Goal: Communication & Community: Answer question/provide support

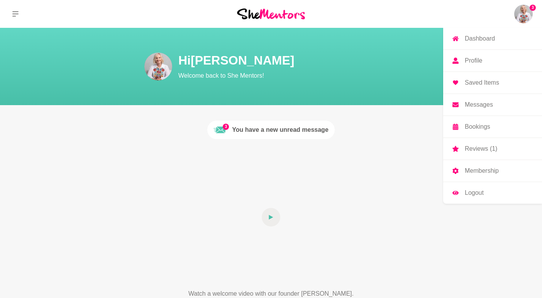
click at [524, 16] on img at bounding box center [523, 14] width 19 height 19
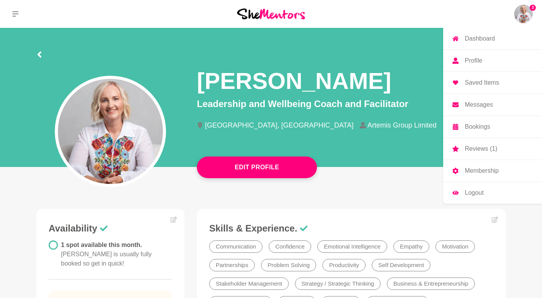
click at [474, 103] on p "Messages" at bounding box center [479, 104] width 28 height 6
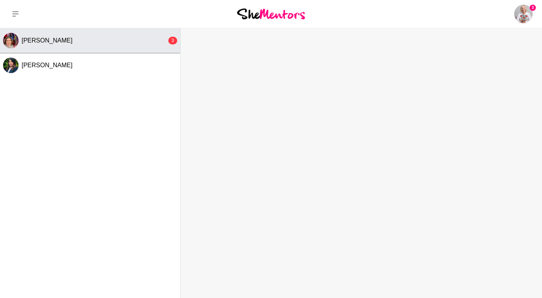
click at [63, 41] on div "[PERSON_NAME]" at bounding box center [94, 41] width 145 height 8
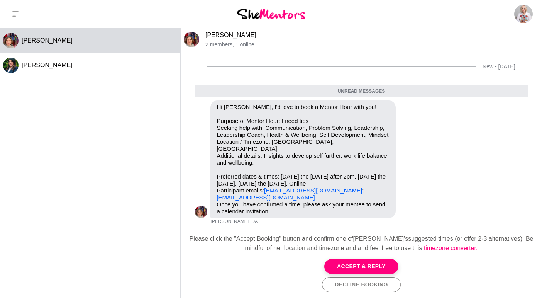
click at [218, 37] on link "[PERSON_NAME]" at bounding box center [230, 35] width 51 height 7
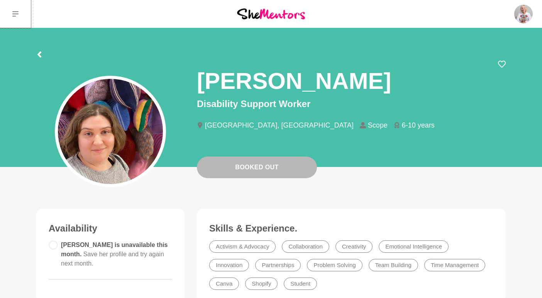
click at [14, 12] on icon at bounding box center [15, 13] width 6 height 5
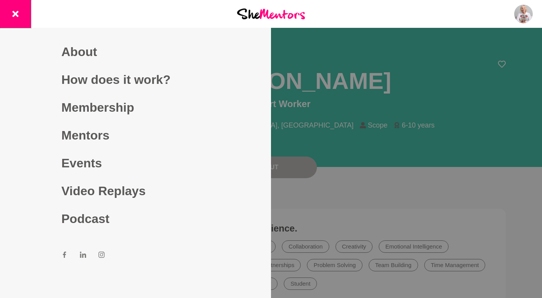
click at [16, 14] on icon at bounding box center [15, 14] width 6 height 6
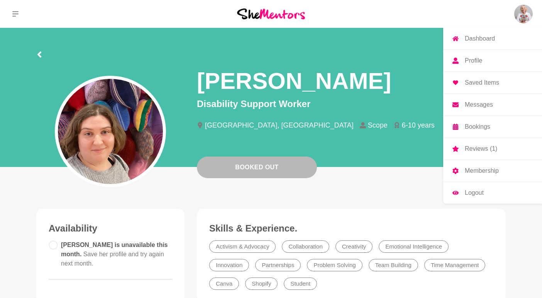
click at [484, 127] on p "Bookings" at bounding box center [477, 126] width 25 height 6
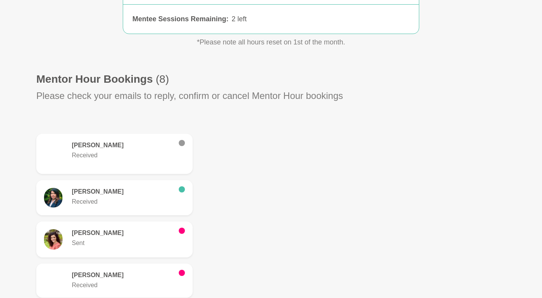
scroll to position [175, 0]
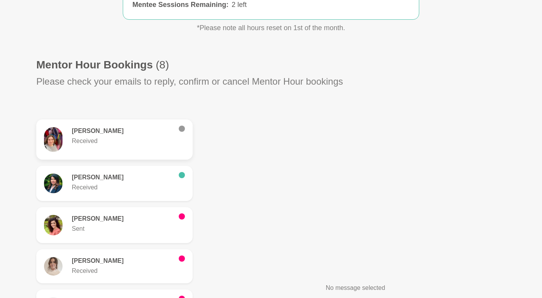
click at [97, 146] on div "[PERSON_NAME]" at bounding box center [114, 139] width 141 height 25
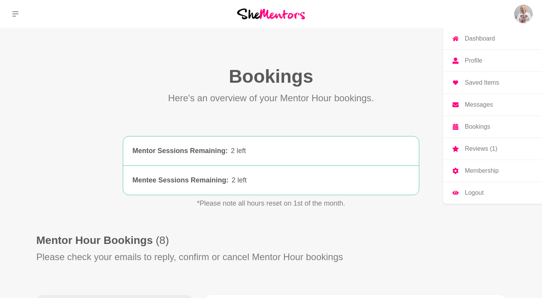
click at [487, 101] on p "Messages" at bounding box center [479, 104] width 28 height 6
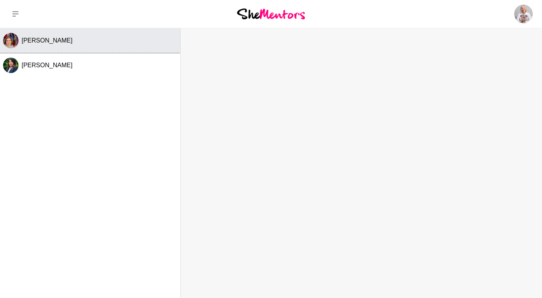
click at [35, 39] on span "[PERSON_NAME]" at bounding box center [47, 40] width 51 height 7
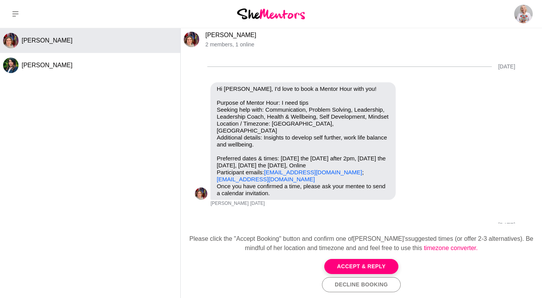
scroll to position [73, 0]
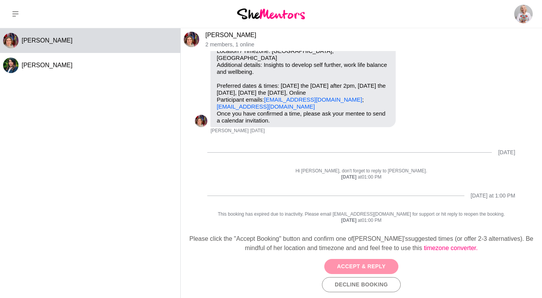
click at [361, 266] on button "Accept & Reply" at bounding box center [361, 266] width 74 height 15
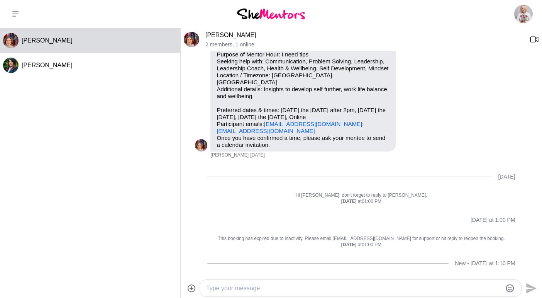
scroll to position [66, 0]
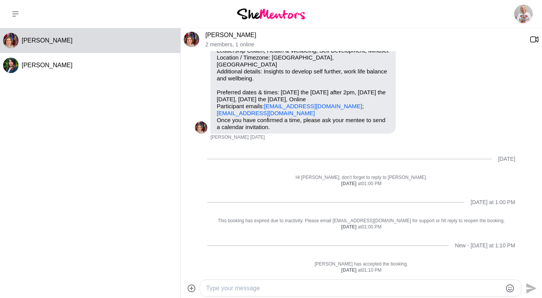
click at [238, 283] on textarea "Type your message" at bounding box center [354, 287] width 296 height 9
drag, startPoint x: 289, startPoint y: 289, endPoint x: 310, endPoint y: 289, distance: 21.2
click at [290, 289] on textarea "HI [PERSON_NAME], I'm so sorry I missued your initial request." at bounding box center [354, 287] width 296 height 9
click at [291, 288] on textarea "HI [PERSON_NAME], I'm so sorry I missued your initial request." at bounding box center [354, 287] width 296 height 9
click at [363, 289] on textarea "HI [PERSON_NAME], I'm so sorry I missed your initial request." at bounding box center [354, 287] width 296 height 9
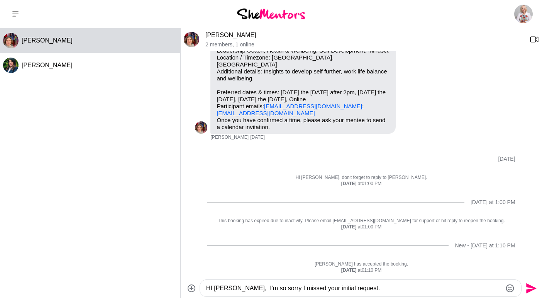
click at [364, 287] on textarea "HI [PERSON_NAME], I'm so sorry I missed your initial request." at bounding box center [354, 287] width 296 height 9
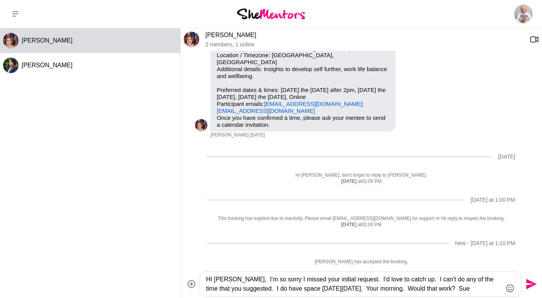
scroll to position [74, 0]
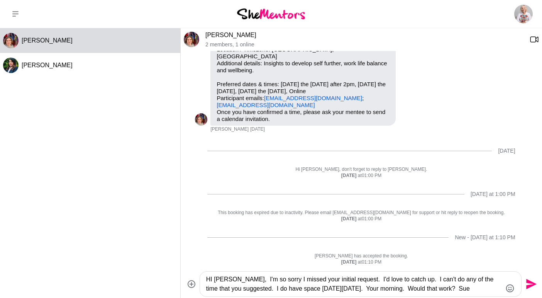
type textarea "HI [PERSON_NAME], I'm so sorry I missed your initial request. I'd love to catch…"
click at [531, 286] on icon "Send" at bounding box center [531, 284] width 10 height 10
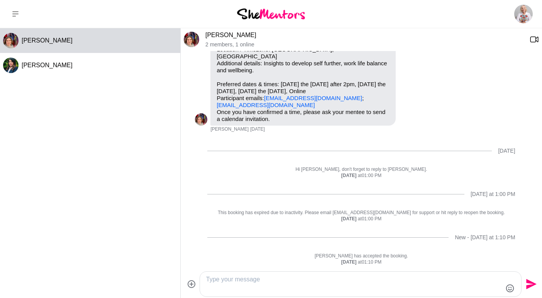
scroll to position [110, 0]
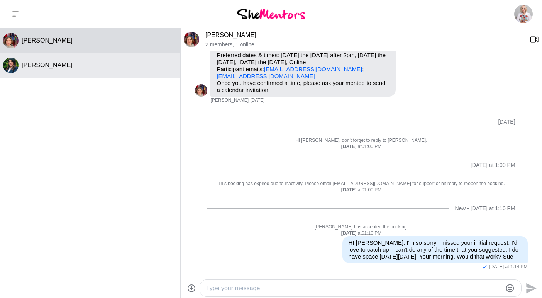
click at [61, 66] on span "[PERSON_NAME]" at bounding box center [47, 65] width 51 height 7
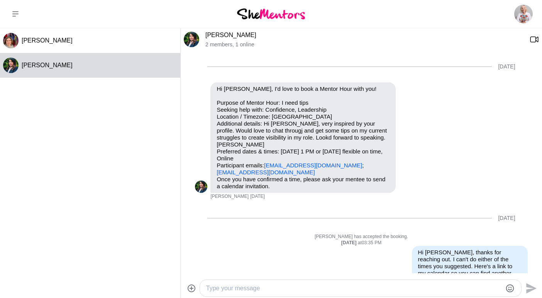
scroll to position [24, 0]
